Goal: Task Accomplishment & Management: Manage account settings

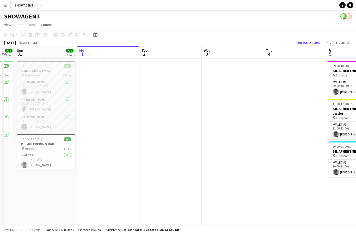
scroll to position [0, 106]
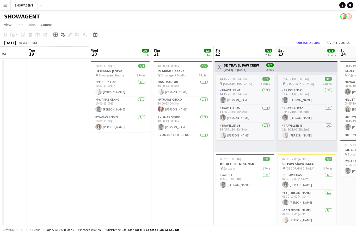
scroll to position [0, 147]
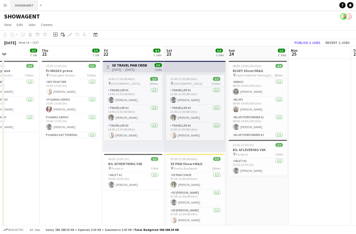
click at [25, 5] on button "SHOWAGENT Close" at bounding box center [24, 5] width 27 height 10
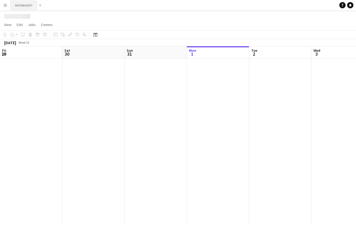
scroll to position [0, 124]
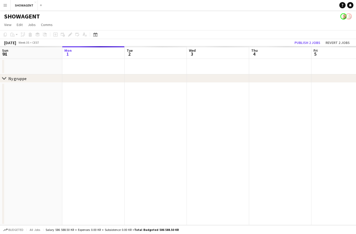
click at [8, 6] on button "Menu" at bounding box center [5, 5] width 10 height 10
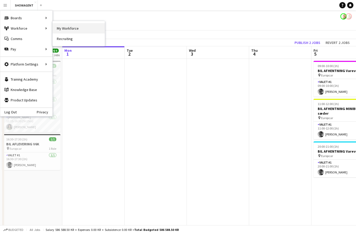
click at [66, 27] on link "My Workforce" at bounding box center [79, 28] width 52 height 10
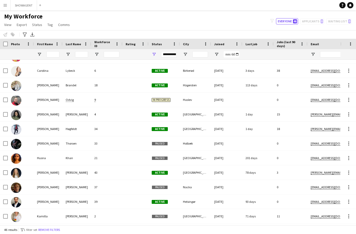
click at [126, 141] on div at bounding box center [135, 143] width 26 height 14
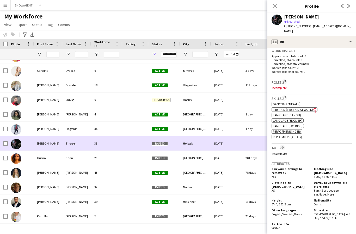
click at [304, 80] on div "Roles Edit crew company roles Incomplete" at bounding box center [311, 86] width 80 height 16
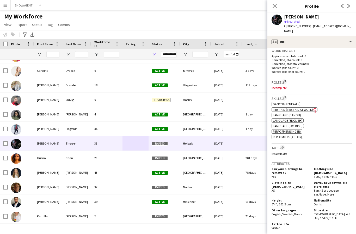
click at [280, 86] on p "Incomplete" at bounding box center [311, 88] width 80 height 4
click at [287, 79] on button "Edit crew company roles" at bounding box center [283, 81] width 5 height 5
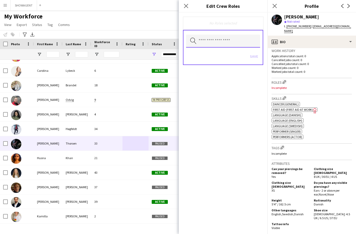
click at [224, 44] on input "text" at bounding box center [223, 41] width 74 height 13
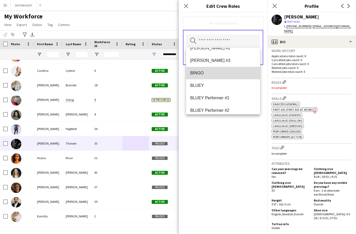
click at [212, 73] on span "BINGO" at bounding box center [223, 73] width 66 height 5
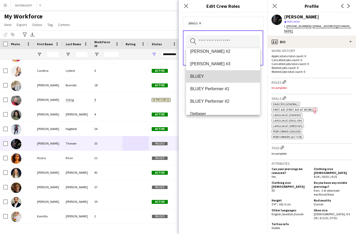
click at [216, 77] on span "BLUEY" at bounding box center [223, 76] width 66 height 5
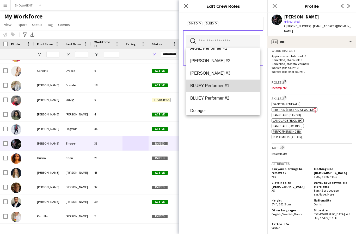
click at [227, 86] on span "BLUEY Performer #1" at bounding box center [223, 85] width 66 height 5
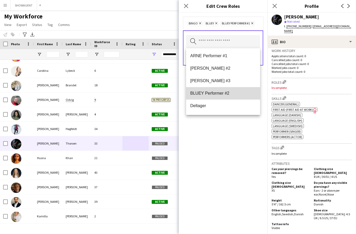
click at [224, 96] on span "BLUEY Performer #2" at bounding box center [223, 93] width 66 height 5
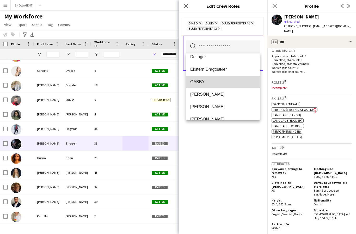
click at [214, 84] on span "GABBY" at bounding box center [223, 81] width 66 height 5
click at [225, 85] on mat-option "[PERSON_NAME]" at bounding box center [223, 81] width 74 height 12
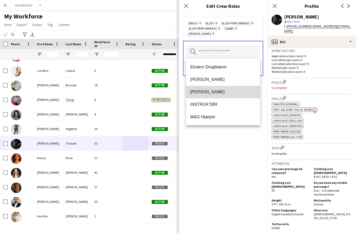
click at [222, 95] on mat-option "[PERSON_NAME]" at bounding box center [223, 92] width 74 height 12
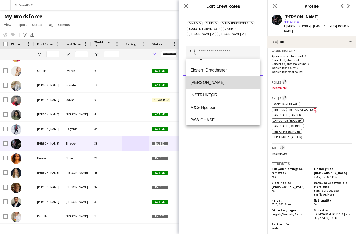
click at [226, 83] on span "[PERSON_NAME]" at bounding box center [223, 82] width 66 height 5
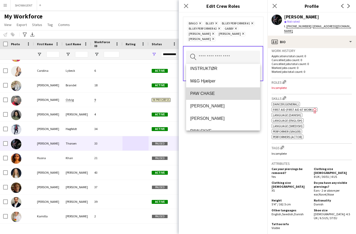
click at [218, 94] on span "PAW CHASE" at bounding box center [223, 93] width 66 height 5
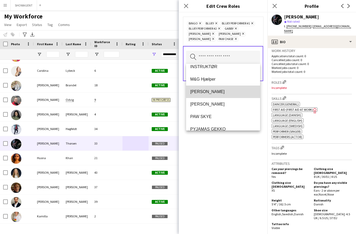
click at [222, 97] on mat-option "[PERSON_NAME]" at bounding box center [223, 92] width 74 height 12
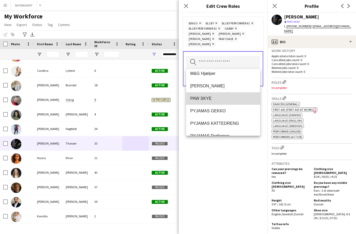
click at [210, 100] on span "PAW SKYE" at bounding box center [223, 98] width 66 height 5
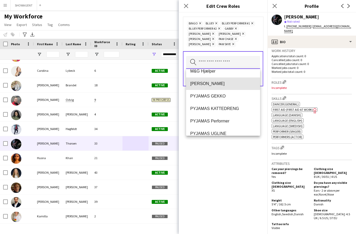
scroll to position [124, 0]
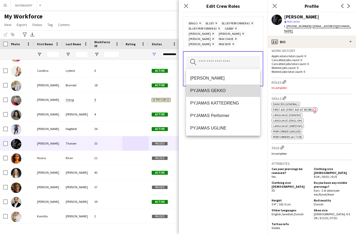
click at [226, 92] on span "PYJAMAS GEKKO" at bounding box center [223, 90] width 66 height 5
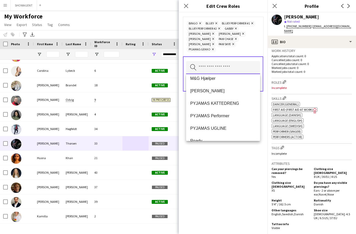
scroll to position [119, 0]
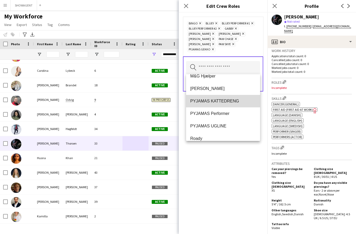
click at [232, 101] on span "PYJAMAS KATTEDRENG" at bounding box center [223, 101] width 66 height 5
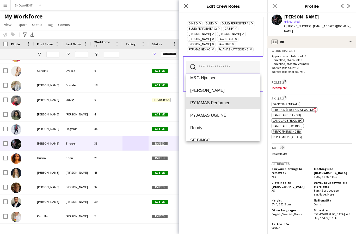
scroll to position [122, 0]
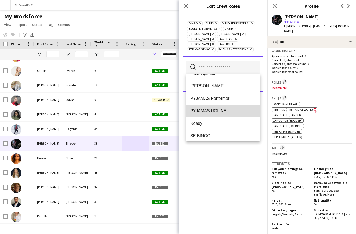
click at [232, 112] on span "PYJAMAS UGLINE" at bounding box center [223, 111] width 66 height 5
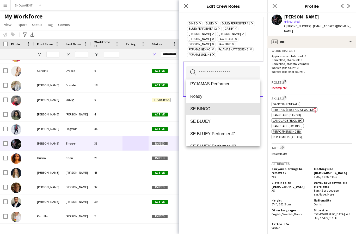
scroll to position [142, 0]
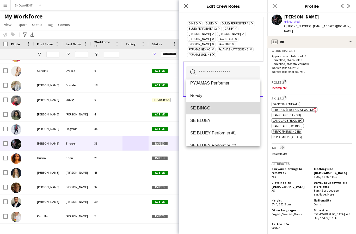
click at [227, 110] on span "SE BINGO" at bounding box center [223, 108] width 66 height 5
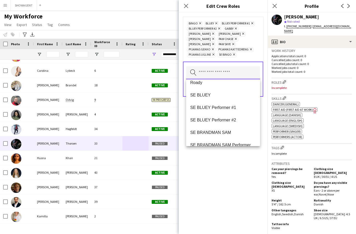
scroll to position [151, 0]
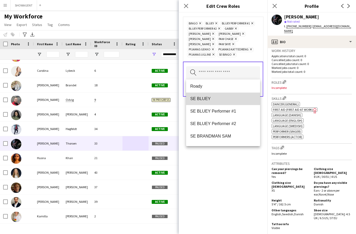
click at [221, 99] on span "SE BLUEY" at bounding box center [223, 98] width 66 height 5
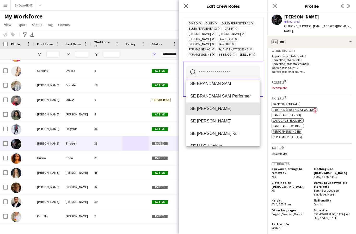
scroll to position [193, 0]
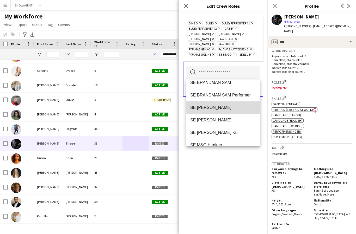
click at [225, 111] on mat-option "SE [PERSON_NAME]" at bounding box center [223, 108] width 74 height 12
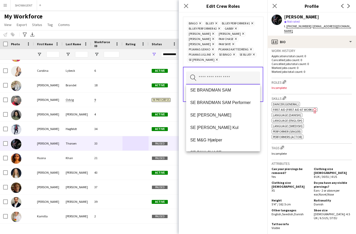
scroll to position [190, 0]
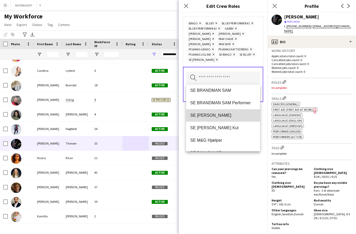
click at [227, 116] on span "SE [PERSON_NAME]" at bounding box center [223, 115] width 66 height 5
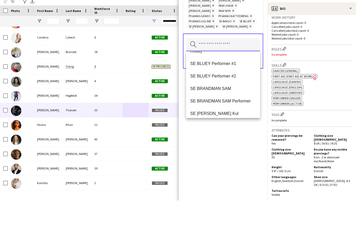
scroll to position [152, 0]
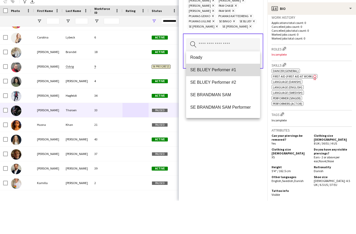
click at [229, 101] on span "SE BLUEY Performer #1" at bounding box center [223, 103] width 66 height 5
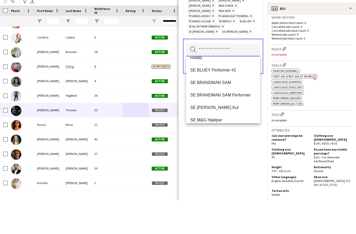
scroll to position [153, 0]
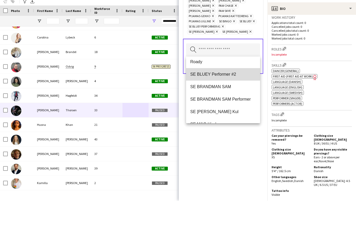
click at [232, 105] on span "SE BLUEY Performer #2" at bounding box center [223, 107] width 66 height 5
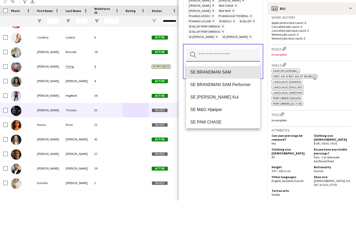
scroll to position [163, 0]
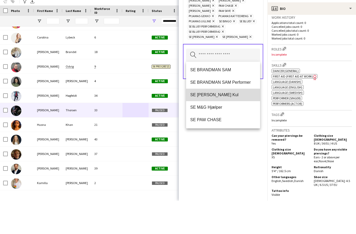
click at [227, 126] on span "SE [PERSON_NAME] Kul" at bounding box center [223, 128] width 66 height 5
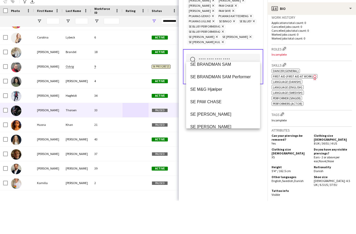
scroll to position [181, 0]
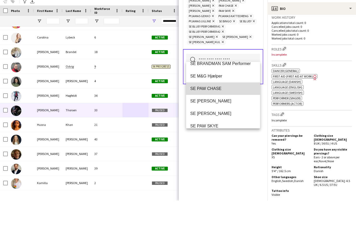
click at [225, 119] on span "SE PAW CHASE" at bounding box center [223, 121] width 66 height 5
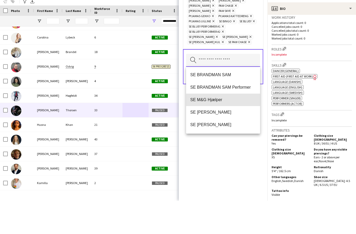
scroll to position [168, 0]
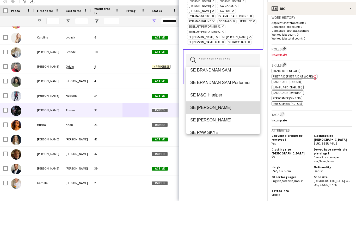
click at [228, 138] on span "SE [PERSON_NAME]" at bounding box center [223, 140] width 66 height 5
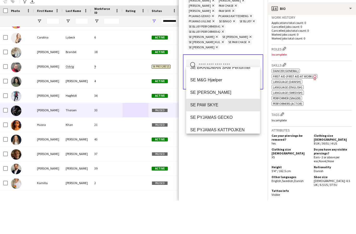
scroll to position [183, 0]
click at [231, 132] on mat-option "SE PAW SKYE" at bounding box center [223, 138] width 74 height 12
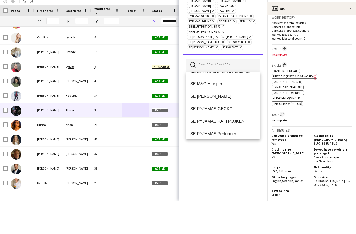
scroll to position [184, 0]
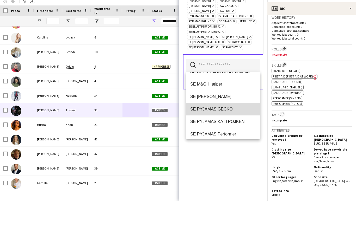
click at [227, 140] on span "SE PYJAMAS GECKO" at bounding box center [223, 142] width 66 height 5
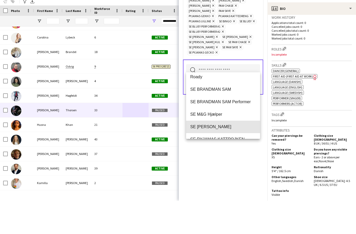
scroll to position [168, 0]
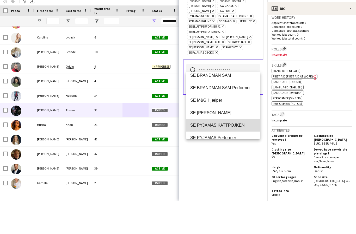
click at [239, 156] on span "SE PYJAMAS KATTPOJKEN" at bounding box center [223, 158] width 66 height 5
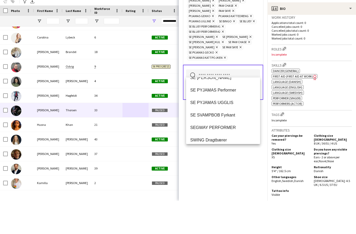
scroll to position [208, 0]
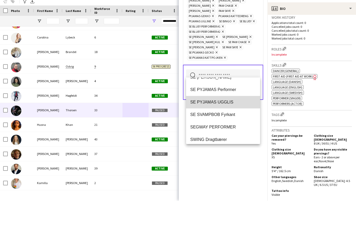
click at [229, 129] on mat-option "SE PYJAMAS UGGLIS" at bounding box center [223, 135] width 74 height 12
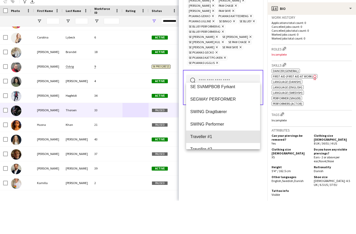
scroll to position [228, 0]
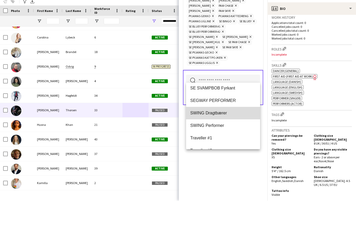
click at [229, 144] on span "SWING Dragtbærer" at bounding box center [223, 146] width 66 height 5
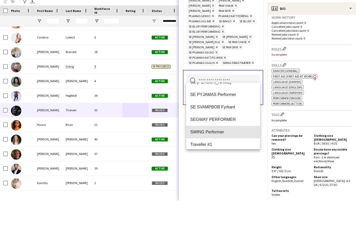
scroll to position [233, 0]
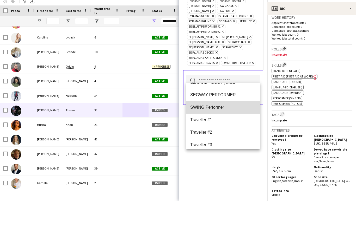
click at [232, 138] on span "SWING Performer" at bounding box center [223, 140] width 66 height 5
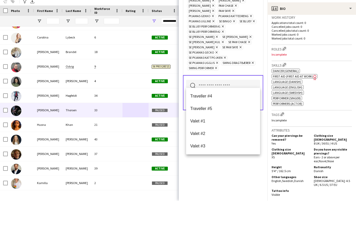
scroll to position [287, 0]
click at [234, 175] on div "BINGO Remove BLUEY Remove BLUEY Performer #1 Remove BLUEY Performer #2 Remove G…" at bounding box center [223, 123] width 88 height 222
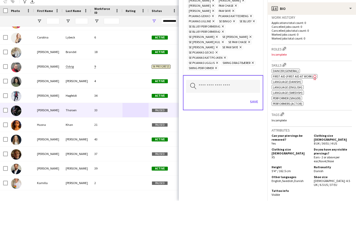
scroll to position [21, 0]
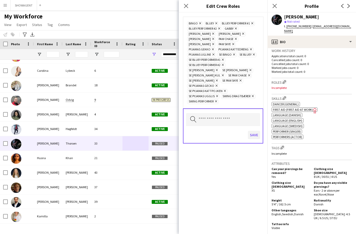
click at [253, 133] on button "Save" at bounding box center [254, 135] width 12 height 8
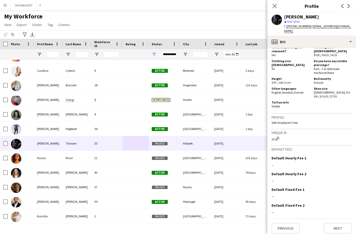
scroll to position [281, 0]
click at [338, 224] on button "Next" at bounding box center [337, 229] width 28 height 10
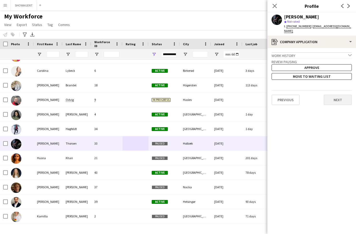
click at [340, 96] on button "Next" at bounding box center [337, 100] width 28 height 10
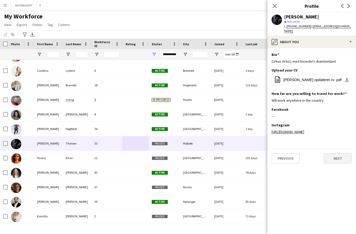
click at [341, 159] on button "Next" at bounding box center [337, 158] width 28 height 10
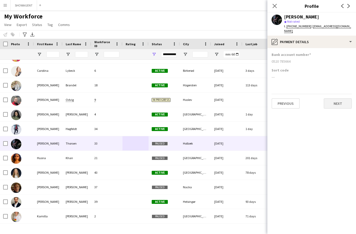
click at [345, 98] on button "Next" at bounding box center [337, 103] width 28 height 10
click at [344, 84] on button "Next" at bounding box center [337, 88] width 28 height 10
click at [340, 83] on button "Next" at bounding box center [337, 88] width 28 height 10
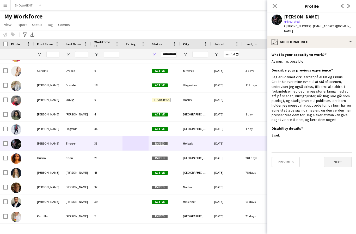
click at [341, 159] on button "Next" at bounding box center [337, 162] width 28 height 10
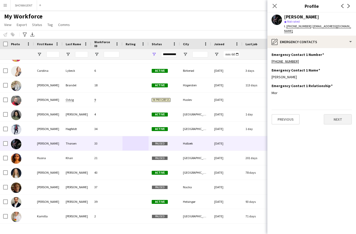
click at [336, 115] on button "Next" at bounding box center [337, 119] width 28 height 10
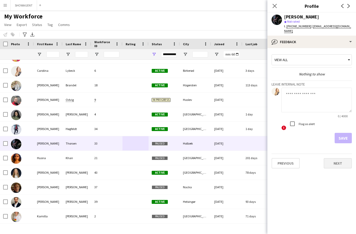
click at [339, 160] on button "Next" at bounding box center [337, 163] width 28 height 10
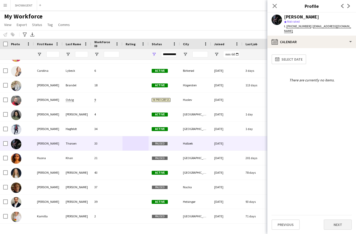
click at [338, 224] on button "Next" at bounding box center [337, 225] width 28 height 10
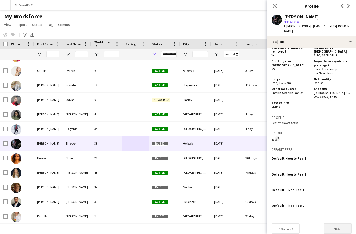
click at [339, 225] on button "Next" at bounding box center [337, 229] width 28 height 10
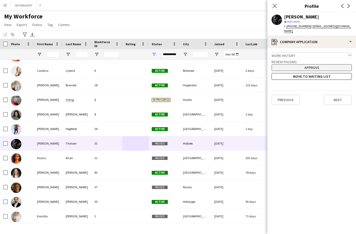
click at [314, 64] on button "Approve" at bounding box center [311, 67] width 80 height 7
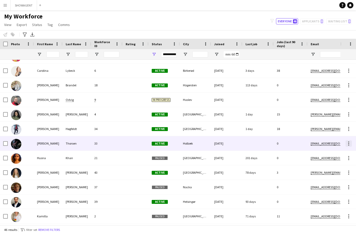
click at [348, 143] on div at bounding box center [348, 143] width 1 height 1
click at [129, 118] on div at bounding box center [178, 117] width 356 height 234
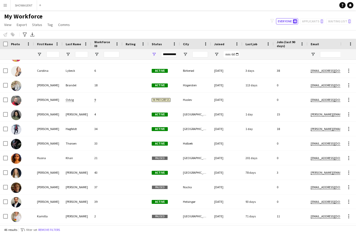
click at [169, 230] on div "46 results filter-1 1 filter set Remove filters" at bounding box center [178, 229] width 356 height 9
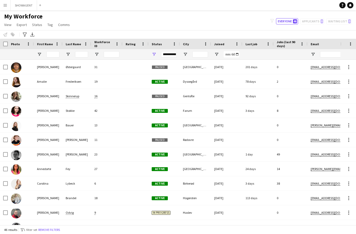
scroll to position [0, 0]
